Goal: Information Seeking & Learning: Check status

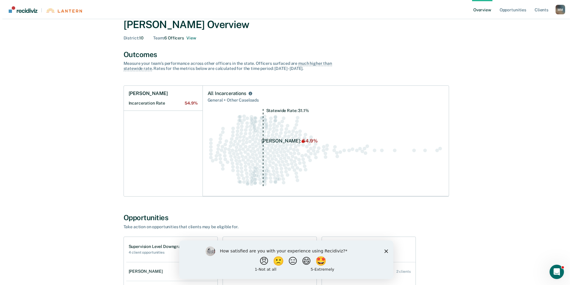
scroll to position [30, 0]
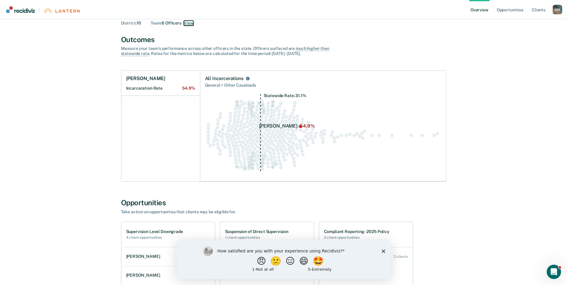
click at [187, 22] on button "View" at bounding box center [189, 23] width 10 height 5
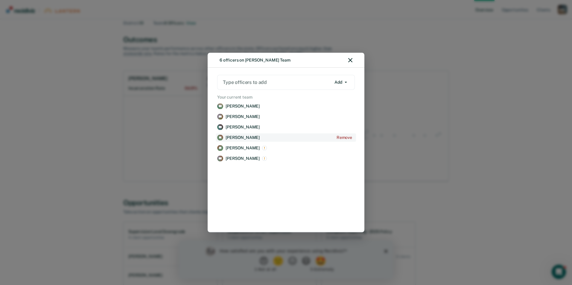
click at [244, 137] on p "[PERSON_NAME]" at bounding box center [242, 137] width 34 height 5
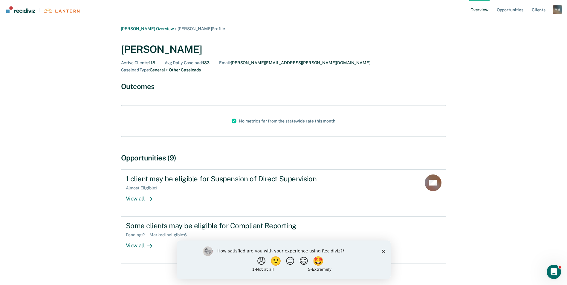
scroll to position [2, 0]
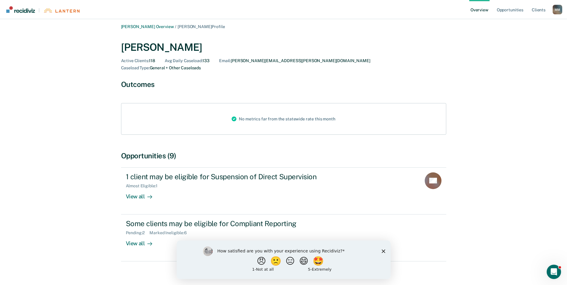
click at [384, 250] on polygon "Close survey" at bounding box center [384, 251] width 4 height 4
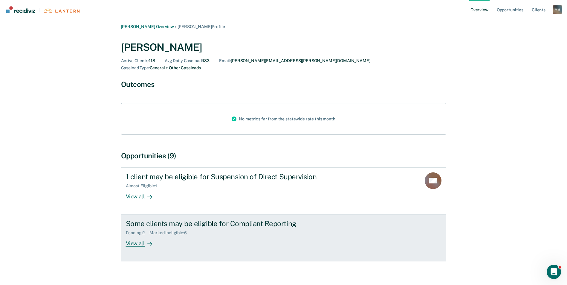
click at [137, 236] on div "View all" at bounding box center [142, 242] width 33 height 12
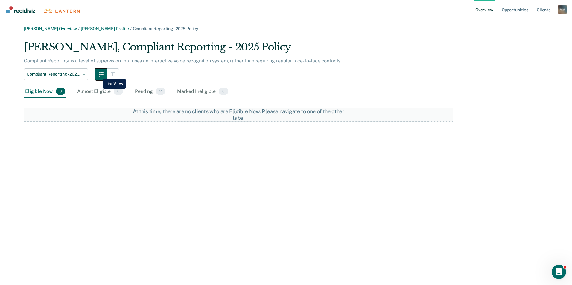
click at [98, 74] on button "button" at bounding box center [101, 74] width 12 height 12
click at [110, 74] on button "button" at bounding box center [113, 74] width 12 height 12
click at [43, 88] on div "Eligible Now 0" at bounding box center [45, 91] width 42 height 13
click at [46, 91] on div "Eligible Now 0" at bounding box center [45, 91] width 42 height 13
click at [94, 91] on div "Almost Eligible 0" at bounding box center [100, 91] width 48 height 13
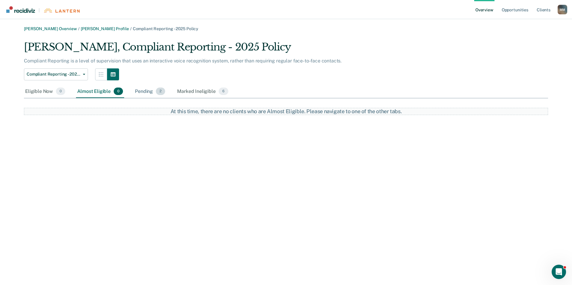
click at [148, 93] on div "Pending 2" at bounding box center [150, 91] width 33 height 13
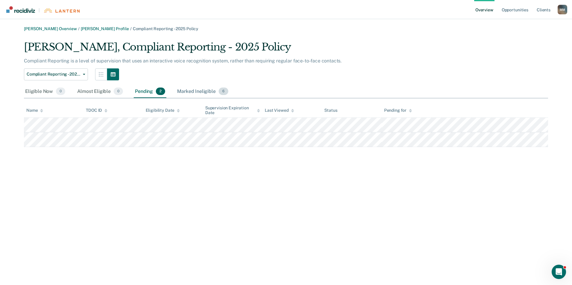
click at [188, 91] on div "Marked Ineligible 6" at bounding box center [203, 91] width 54 height 13
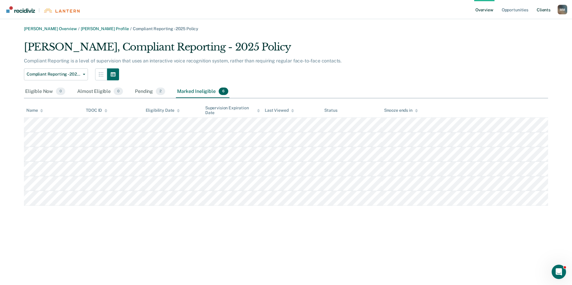
click at [538, 10] on link "Client s" at bounding box center [543, 9] width 16 height 19
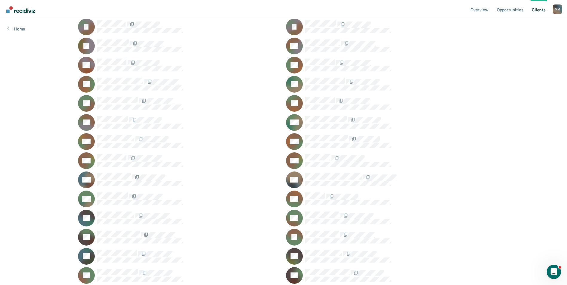
scroll to position [649, 0]
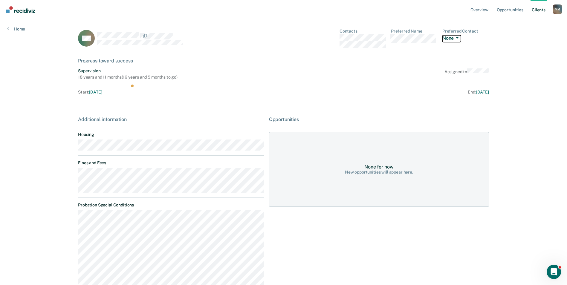
click at [451, 36] on button "None" at bounding box center [452, 38] width 19 height 7
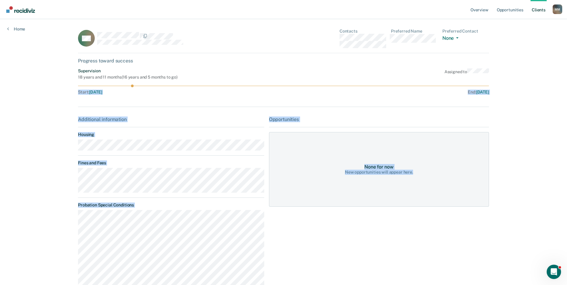
drag, startPoint x: 567, startPoint y: 67, endPoint x: 516, endPoint y: 193, distance: 135.8
click at [516, 193] on div "Overview Opportunities Client s [PERSON_NAME] M M Profile How it works Log Out …" at bounding box center [283, 204] width 567 height 409
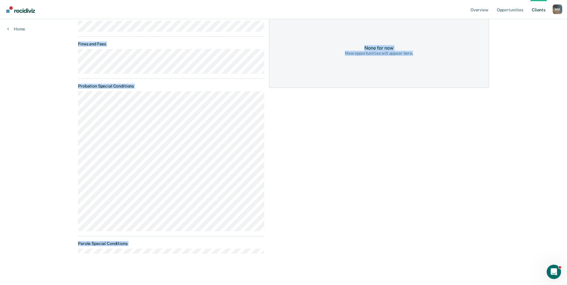
scroll to position [123, 0]
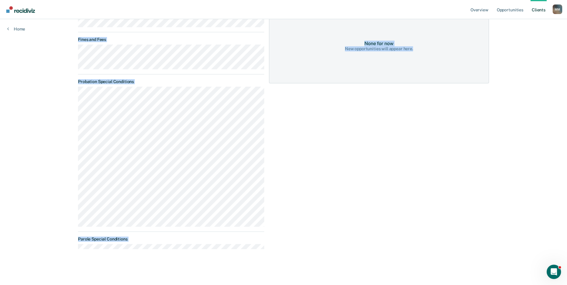
click at [256, 232] on dl "Probation Special Conditions Parole Special Conditions" at bounding box center [171, 164] width 186 height 170
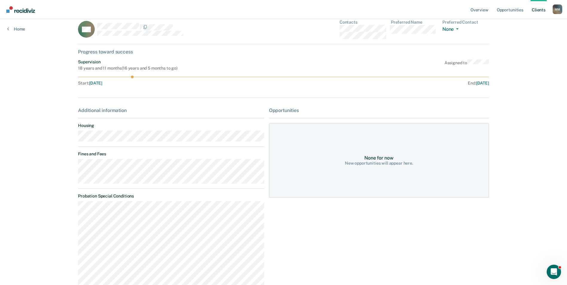
scroll to position [8, 0]
click at [511, 11] on link "Opportunities" at bounding box center [510, 9] width 29 height 19
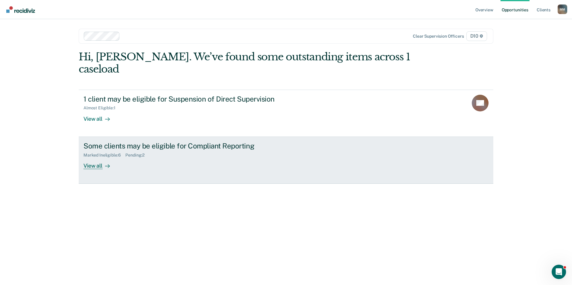
click at [98, 158] on div "View all" at bounding box center [99, 164] width 33 height 12
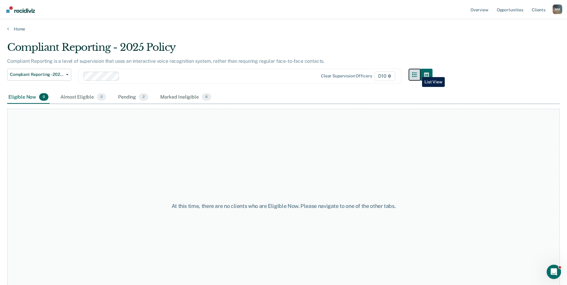
click at [417, 73] on icon "button" at bounding box center [414, 74] width 5 height 5
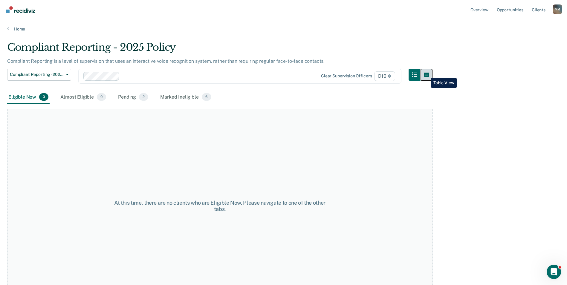
click at [427, 74] on button "button" at bounding box center [427, 75] width 12 height 12
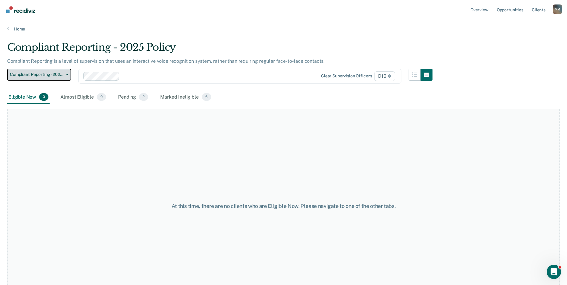
click at [57, 76] on span "Compliant Reporting - 2025 Policy" at bounding box center [37, 74] width 54 height 5
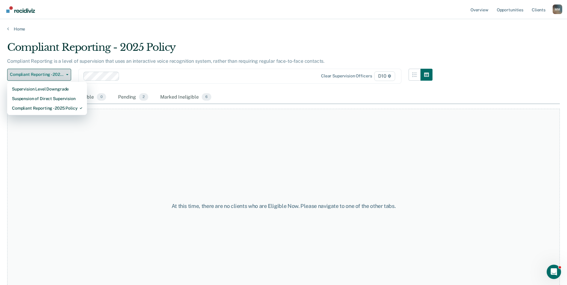
click at [57, 76] on span "Compliant Reporting - 2025 Policy" at bounding box center [37, 74] width 54 height 5
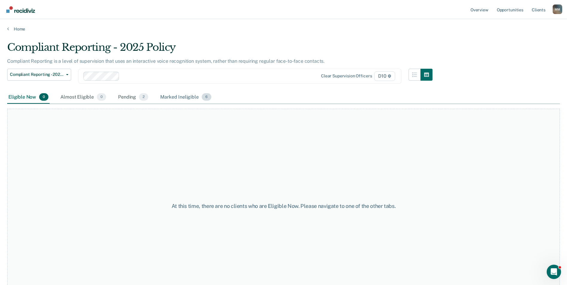
click at [183, 94] on div "Marked Ineligible 6" at bounding box center [186, 97] width 54 height 13
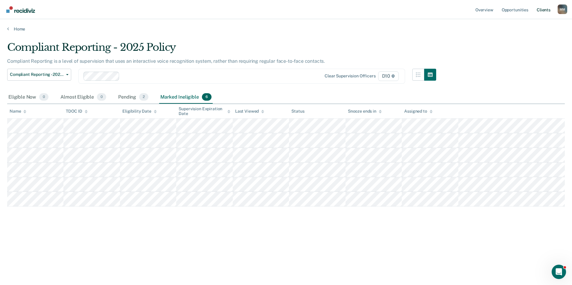
click at [541, 7] on link "Client s" at bounding box center [543, 9] width 16 height 19
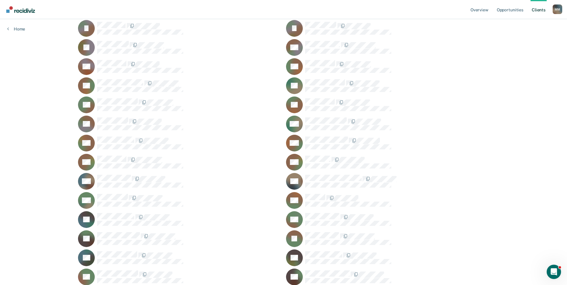
scroll to position [642, 0]
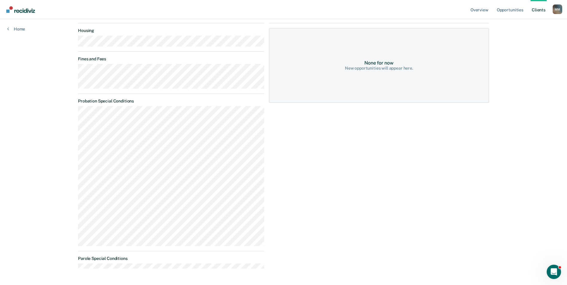
scroll to position [94, 0]
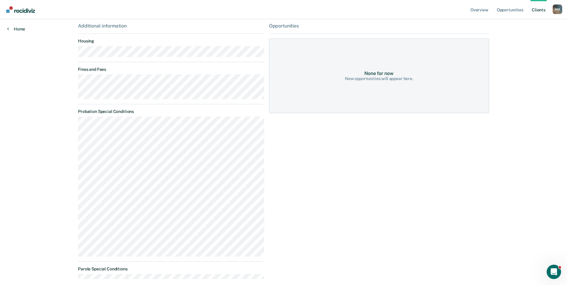
click at [12, 30] on link "Home" at bounding box center [16, 28] width 18 height 5
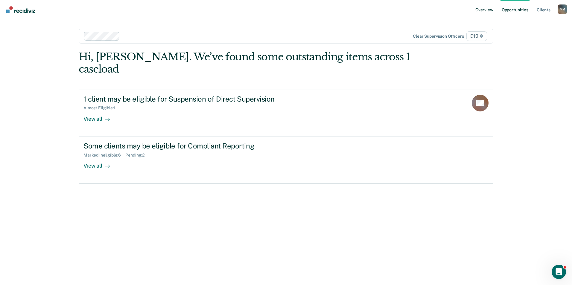
click at [481, 9] on link "Overview" at bounding box center [484, 9] width 20 height 19
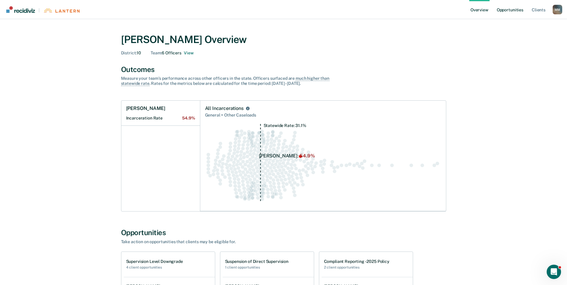
click at [512, 9] on link "Opportunities" at bounding box center [510, 9] width 29 height 19
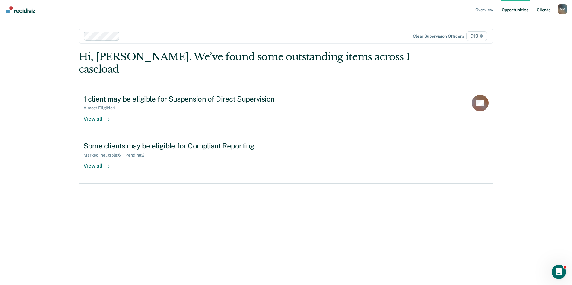
click at [547, 11] on link "Client s" at bounding box center [543, 9] width 16 height 19
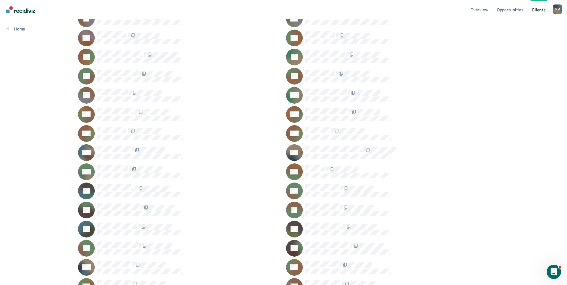
scroll to position [634, 0]
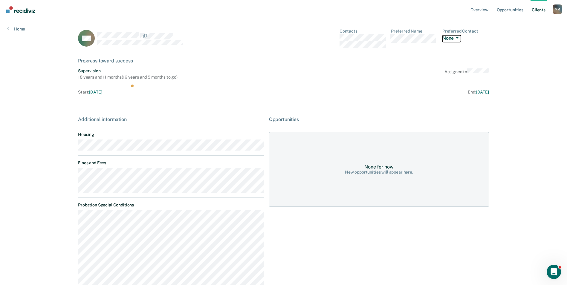
click at [451, 37] on button "None" at bounding box center [452, 38] width 19 height 7
